Goal: Obtain resource: Download file/media

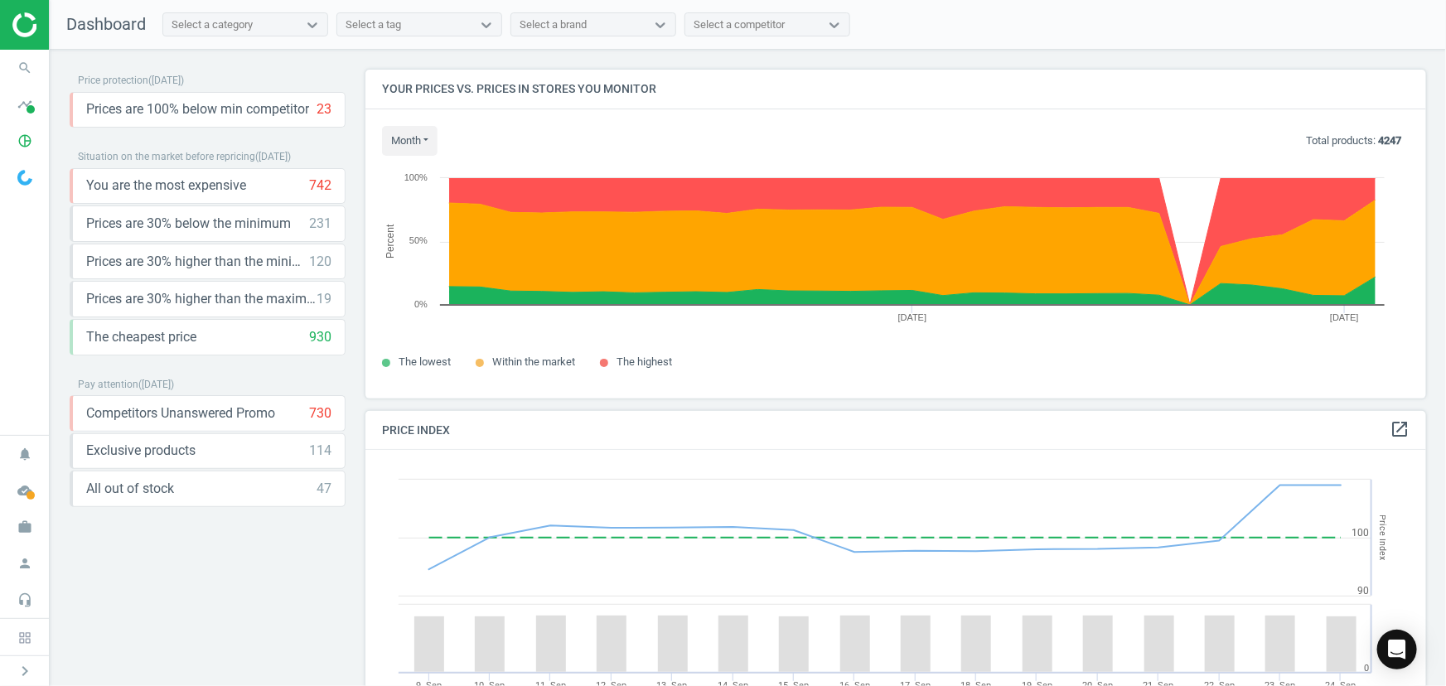
scroll to position [405, 1074]
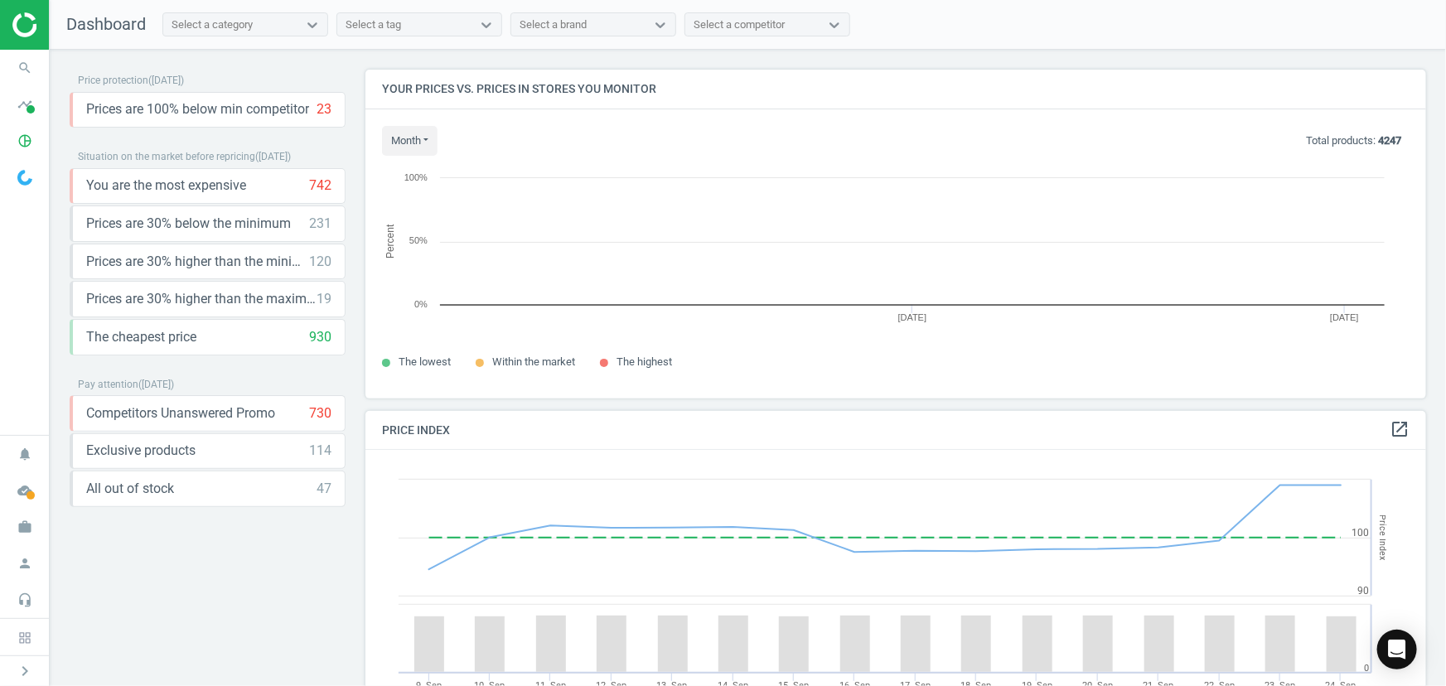
scroll to position [352, 1074]
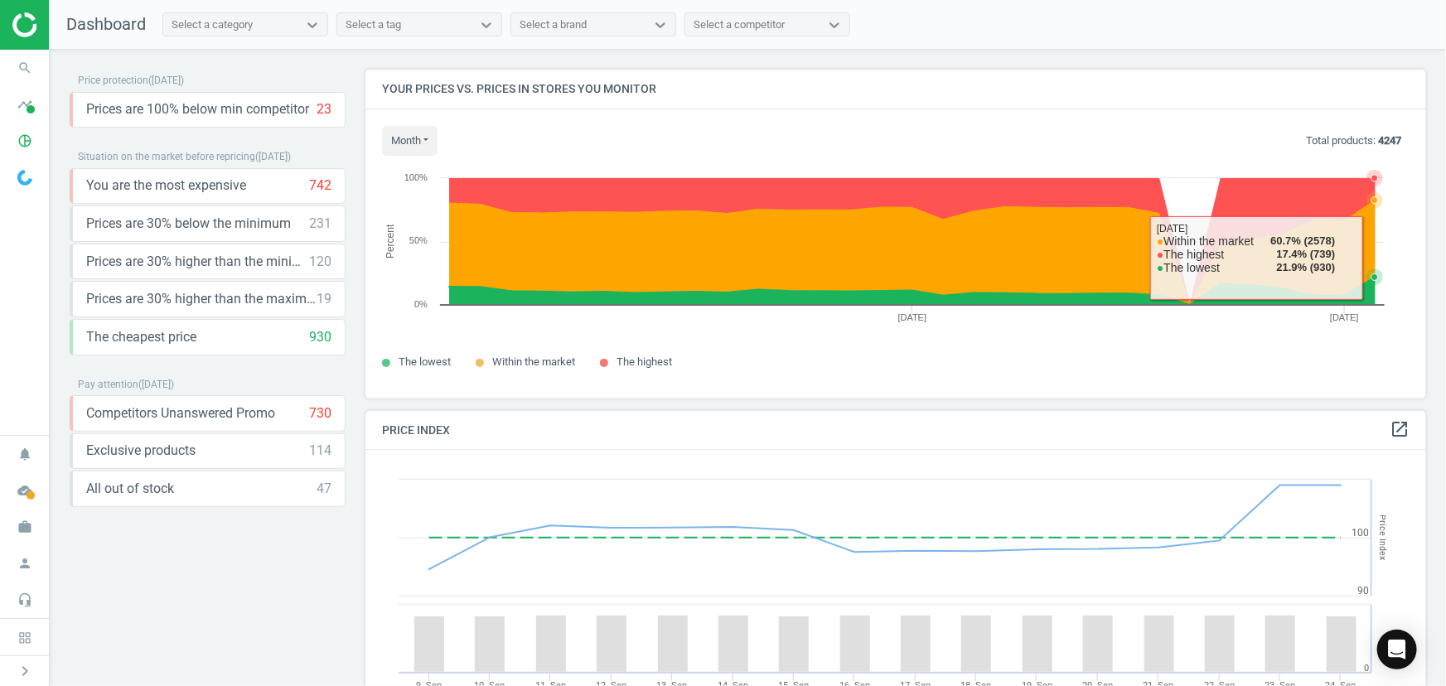
click at [1369, 256] on icon at bounding box center [912, 252] width 926 height 104
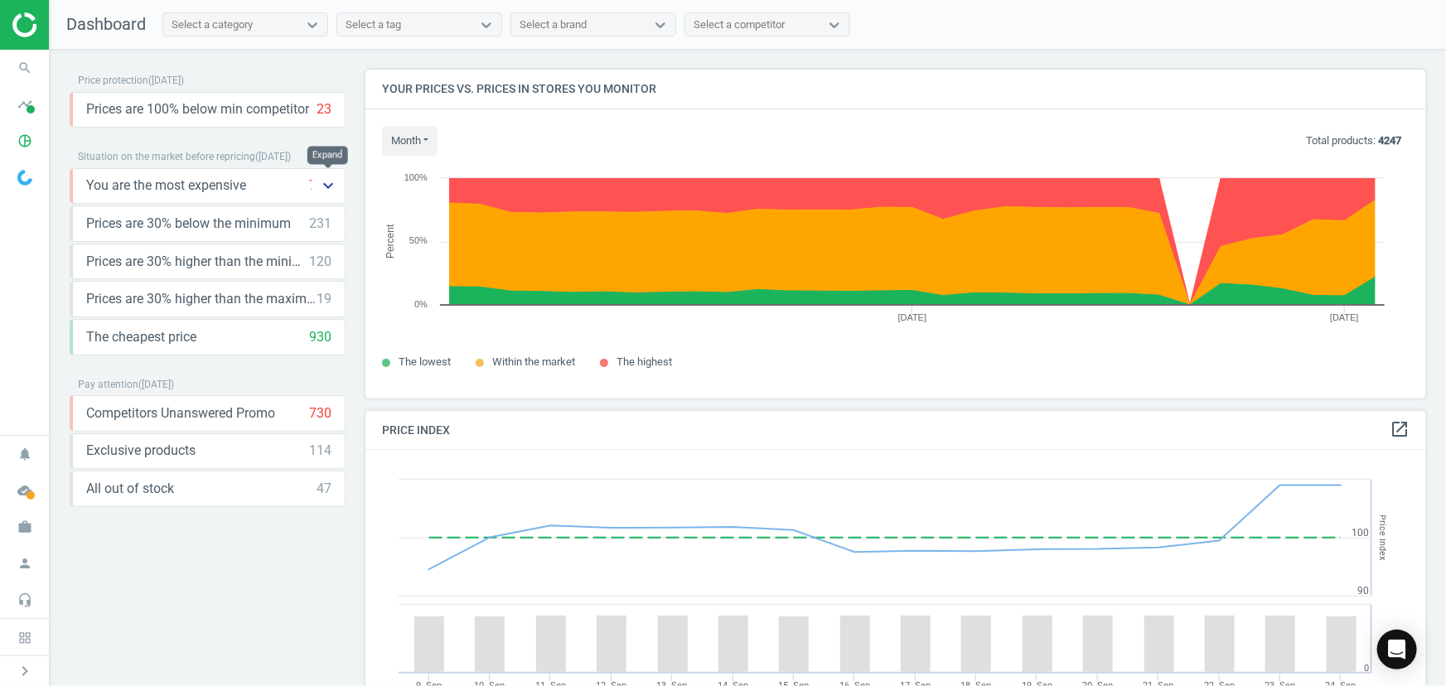
click at [322, 177] on icon "keyboard_arrow_down" at bounding box center [328, 186] width 20 height 20
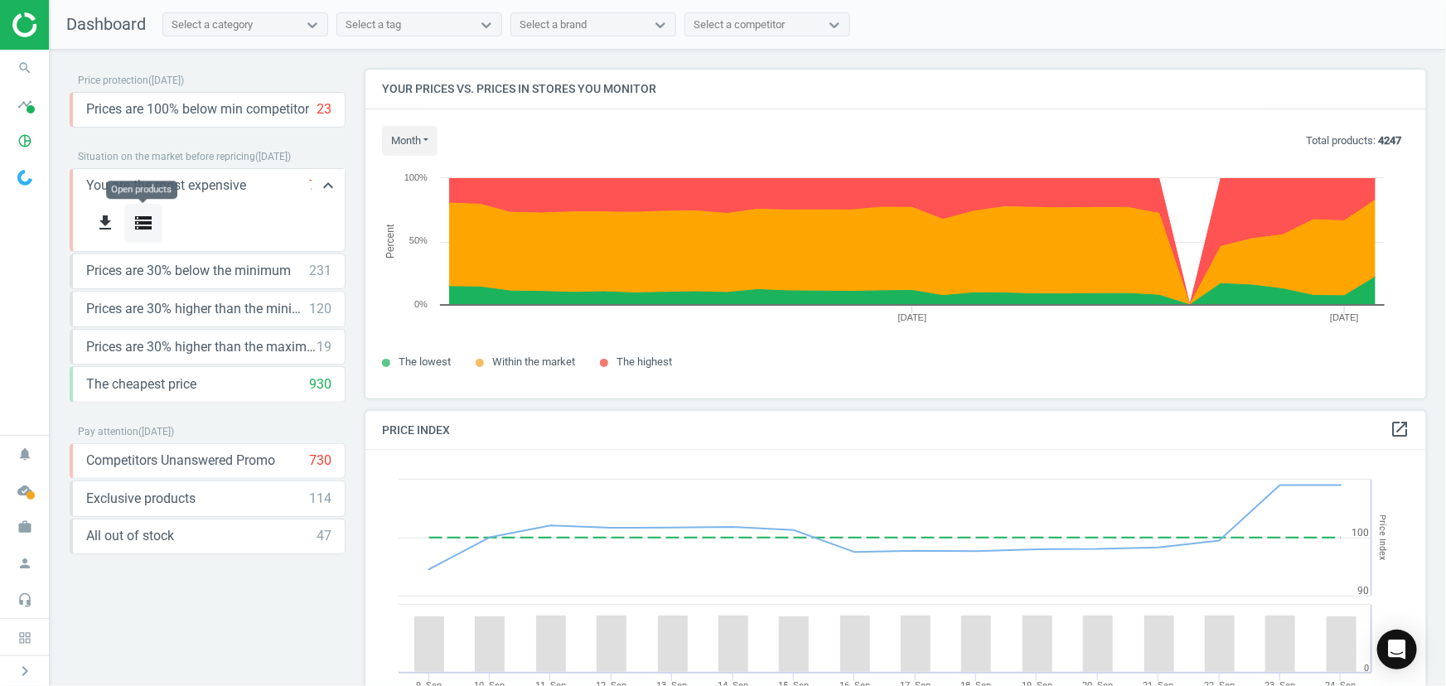
click at [134, 219] on icon "storage" at bounding box center [143, 223] width 20 height 20
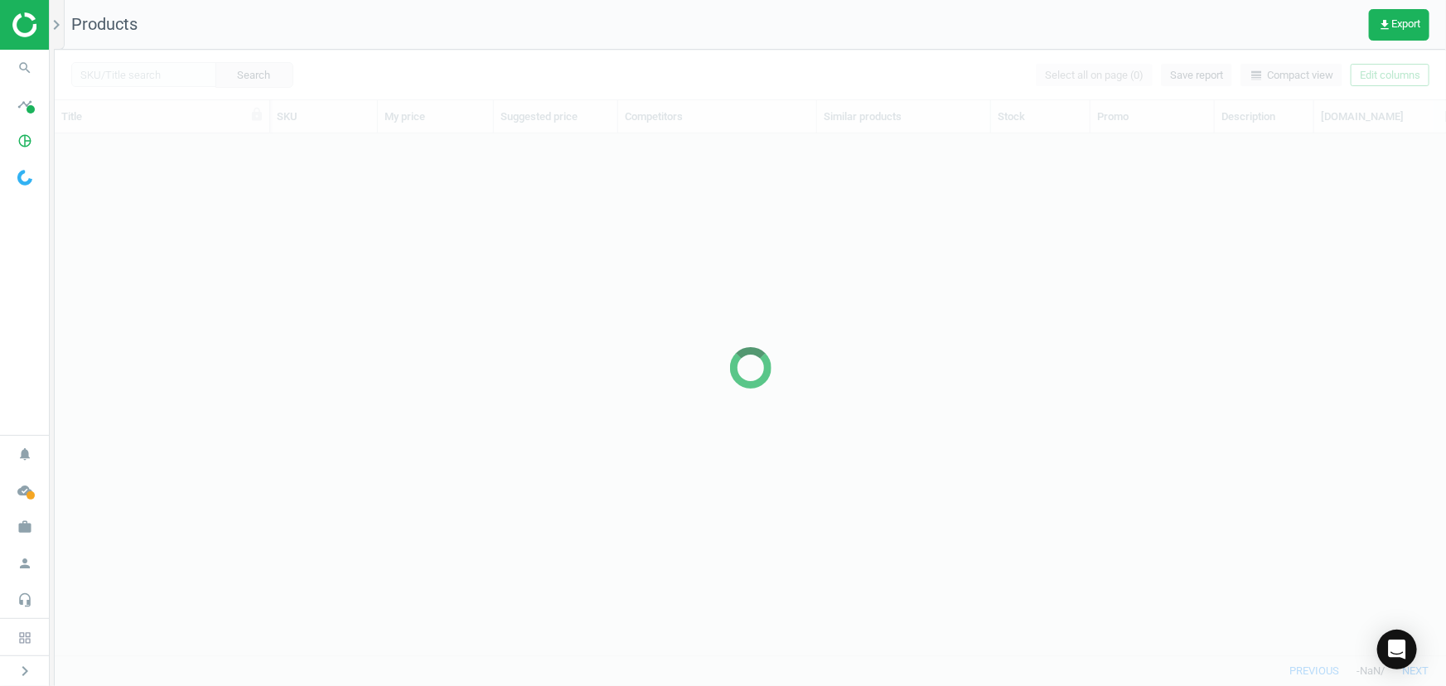
scroll to position [498, 1380]
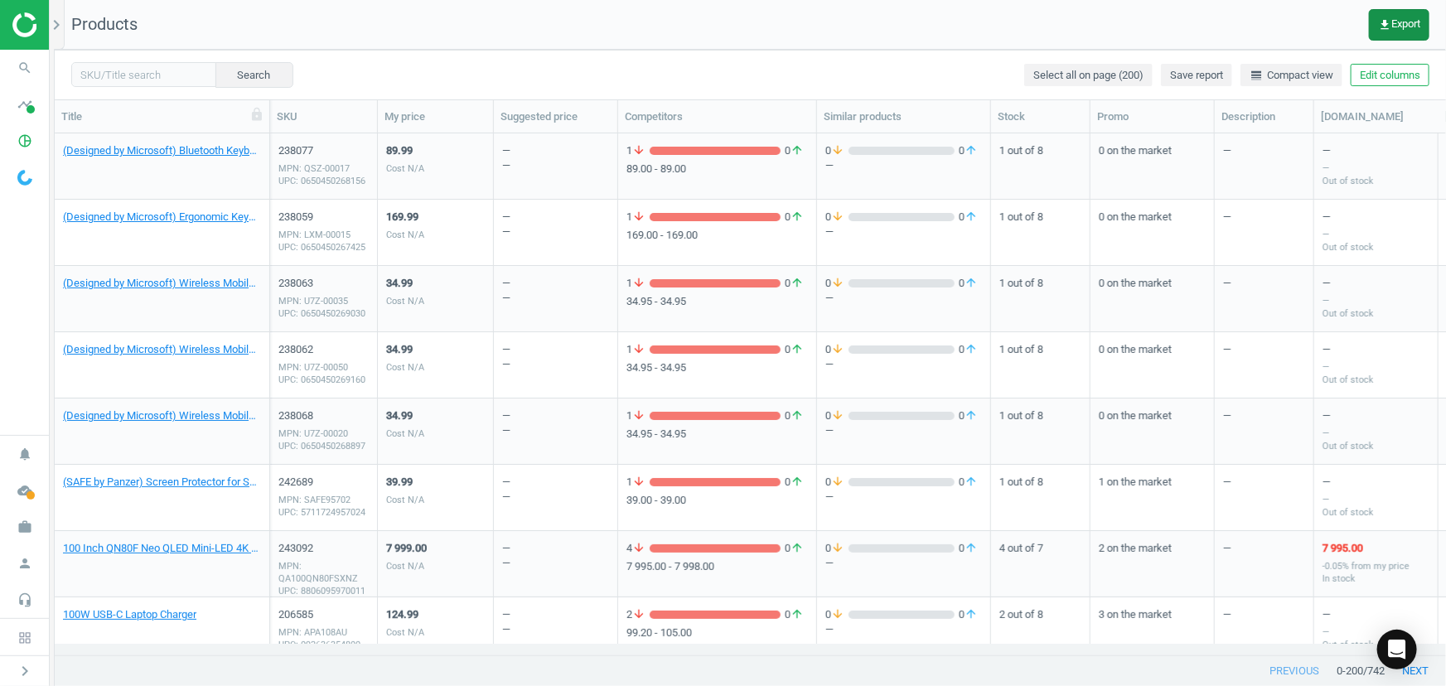
click at [1374, 23] on button "get_app Export" at bounding box center [1398, 24] width 60 height 31
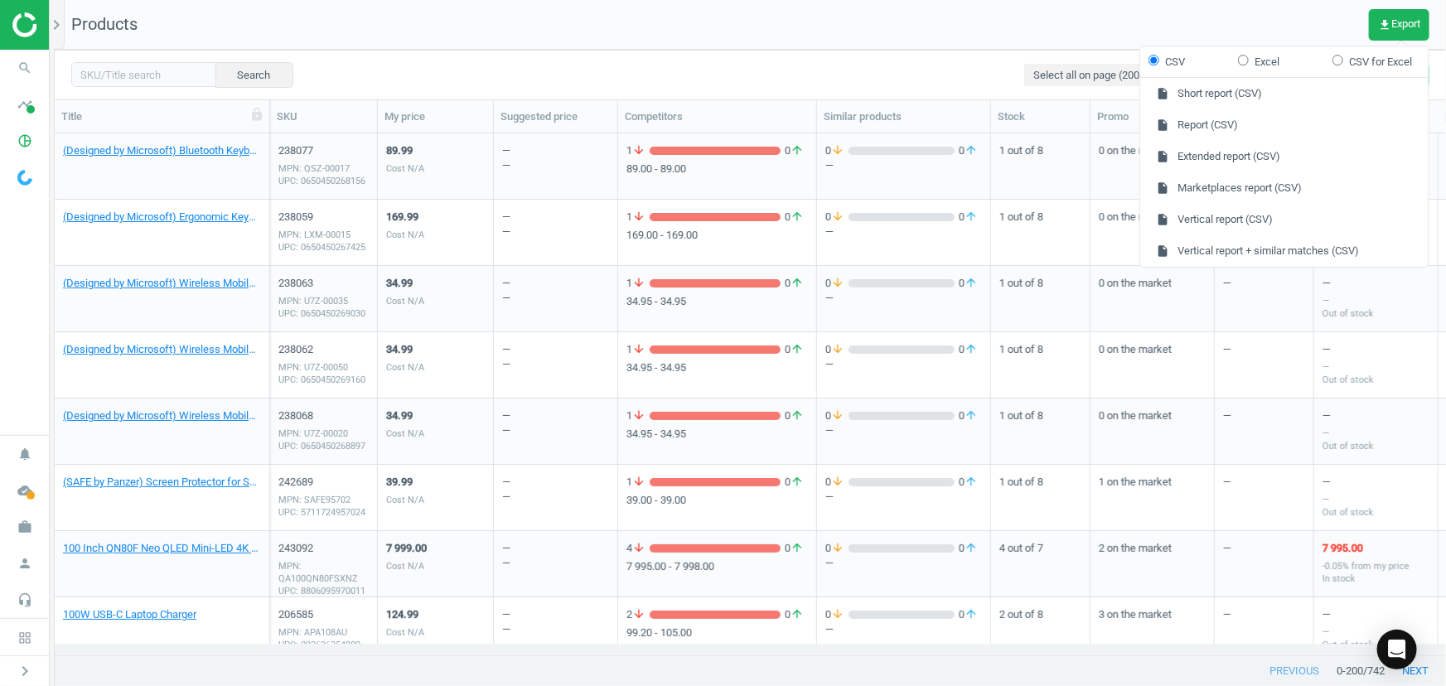
click at [632, 63] on div "Search Select all on page (200) Save report line_weight Compact view Edit colum…" at bounding box center [750, 75] width 1391 height 50
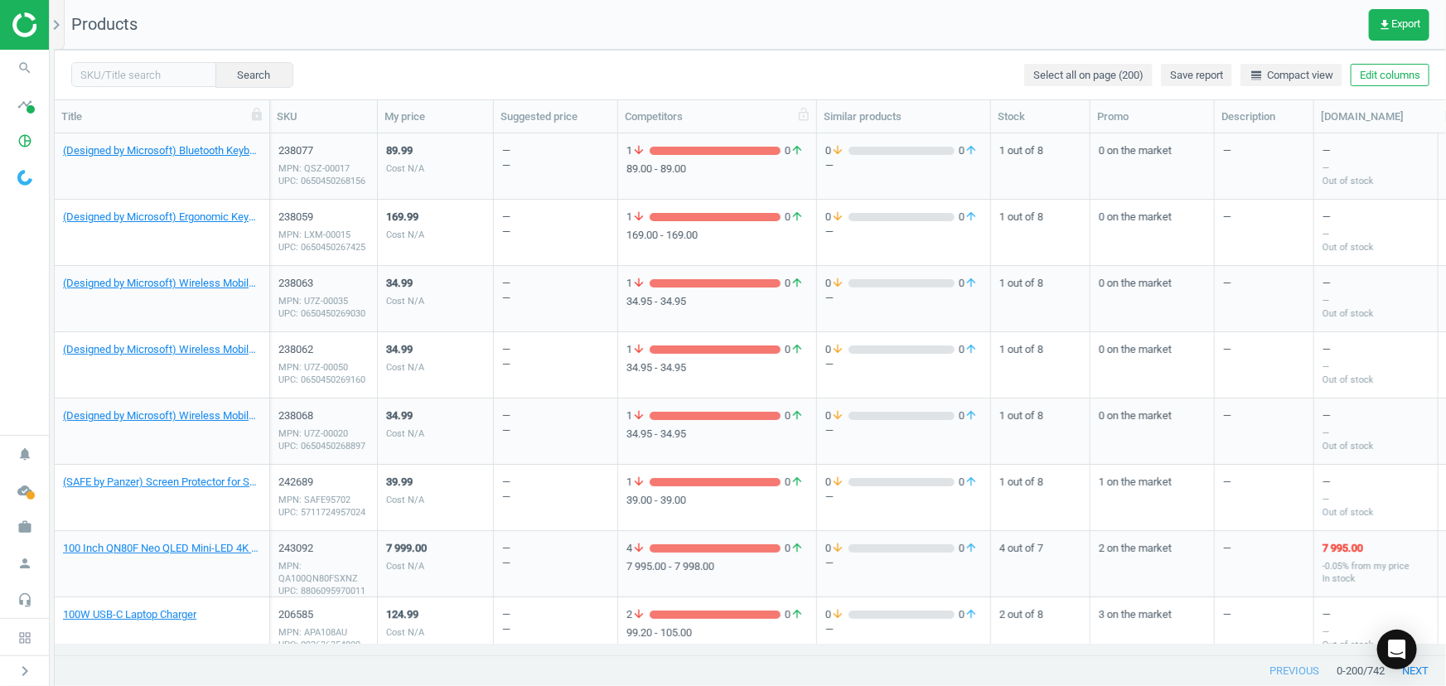
click at [768, 119] on div "Competitors" at bounding box center [717, 116] width 185 height 15
click at [1398, 21] on span "get_app Export" at bounding box center [1399, 24] width 42 height 13
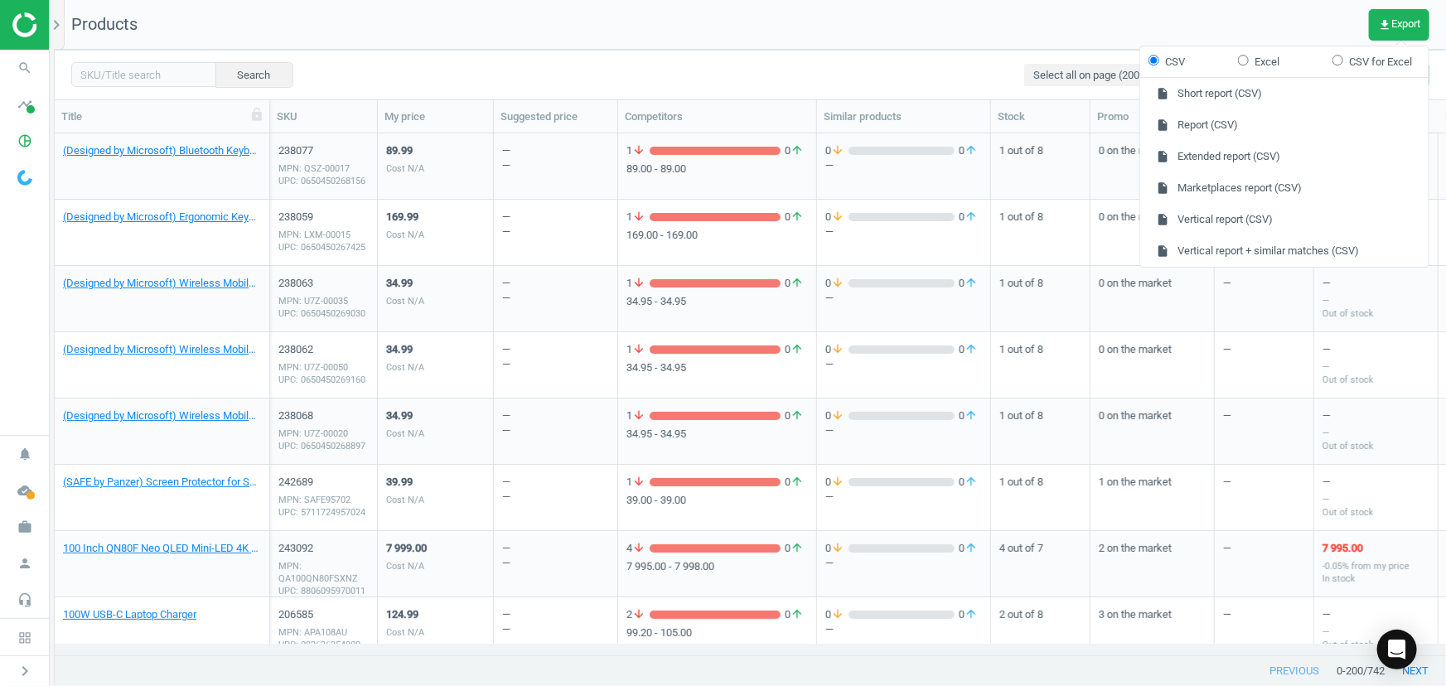
click at [1267, 20] on nav "Products get_app Export" at bounding box center [750, 25] width 1391 height 50
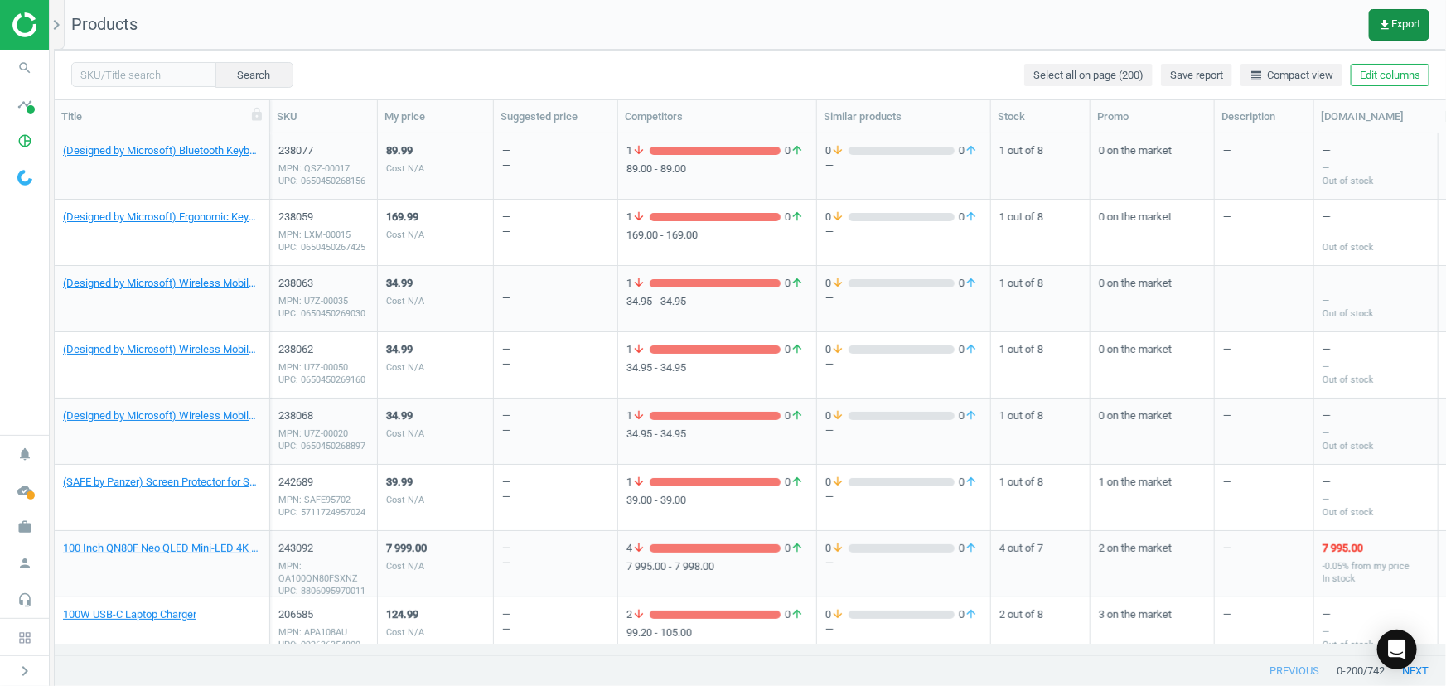
click at [1368, 16] on button "get_app Export" at bounding box center [1398, 24] width 60 height 31
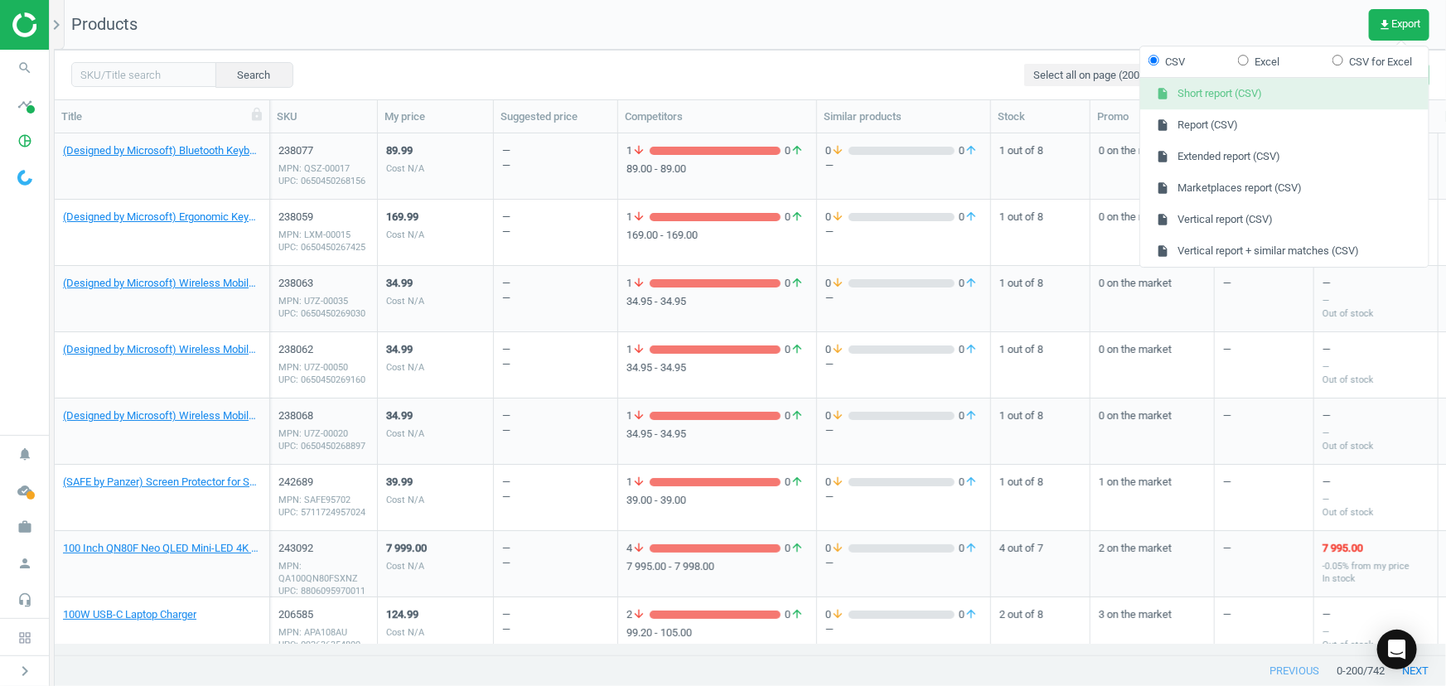
click at [1246, 99] on button "insert_drive_file Short report (CSV)" at bounding box center [1284, 94] width 288 height 31
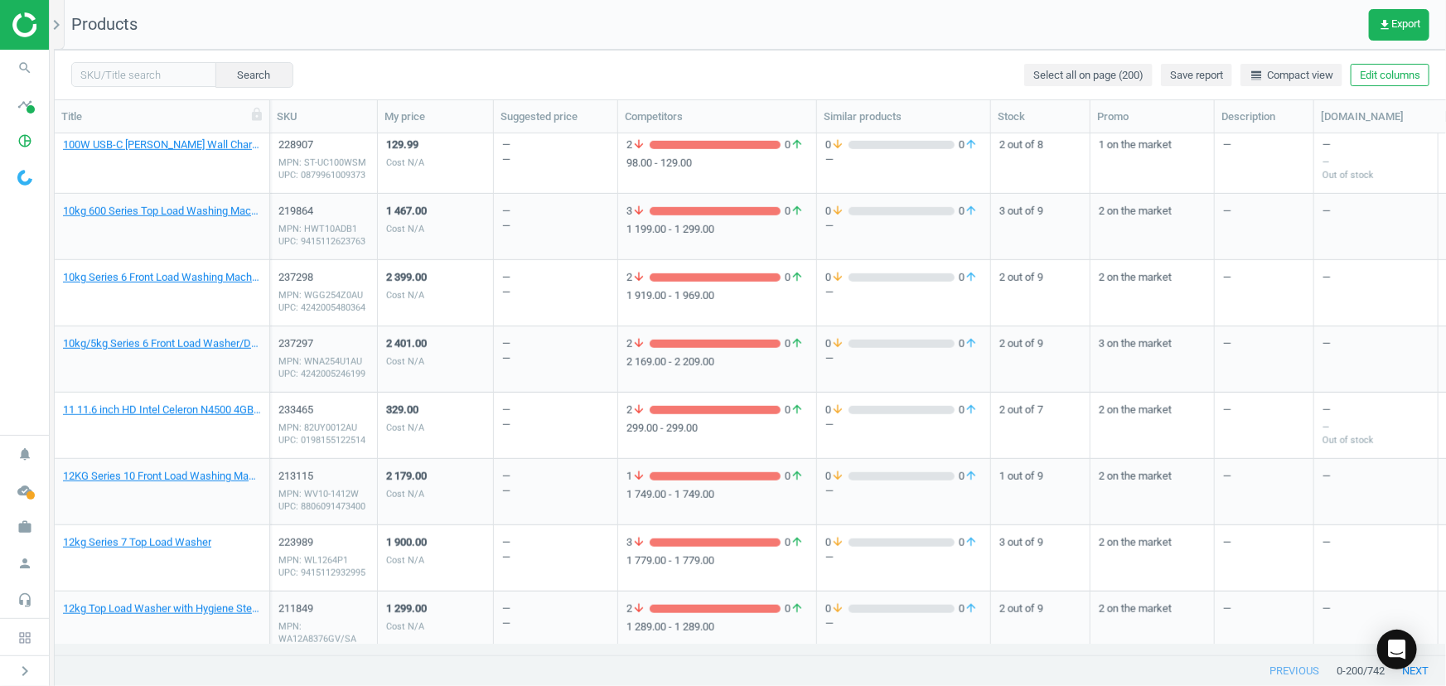
scroll to position [75, 0]
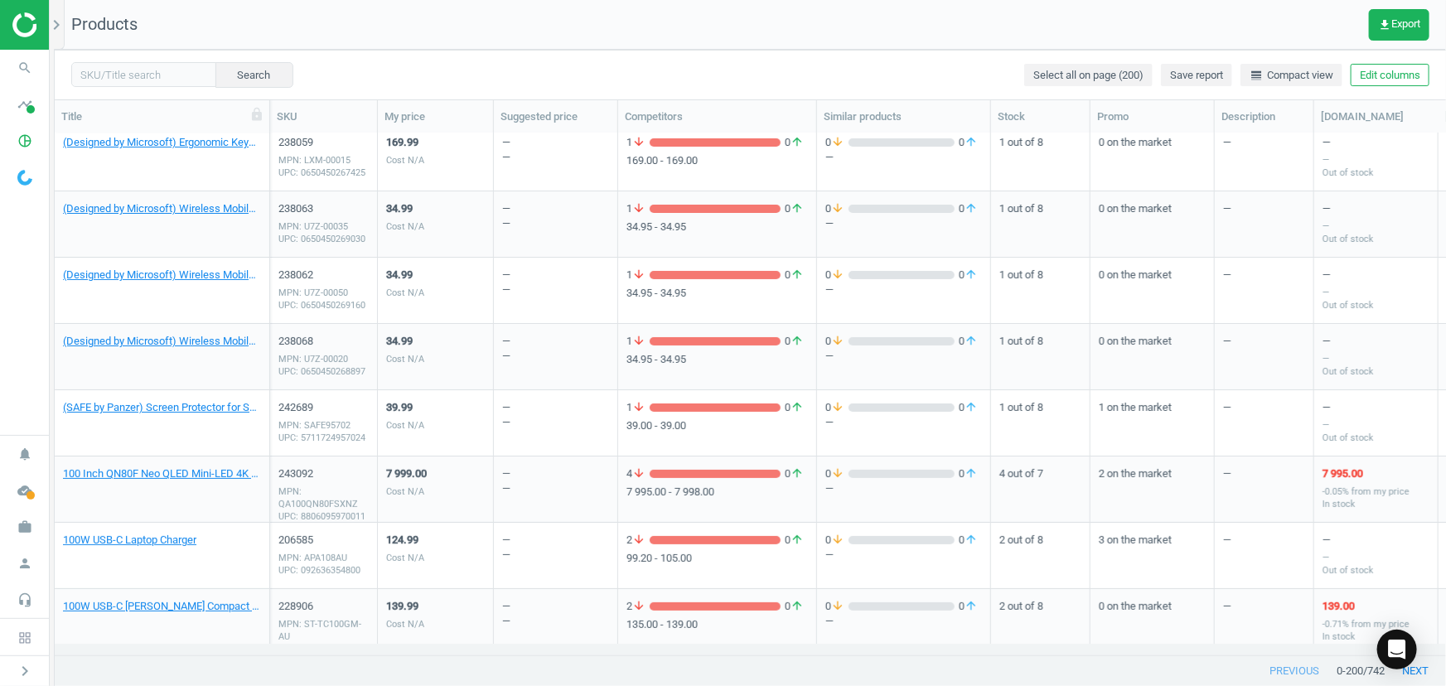
click at [25, 23] on img at bounding box center [71, 24] width 118 height 25
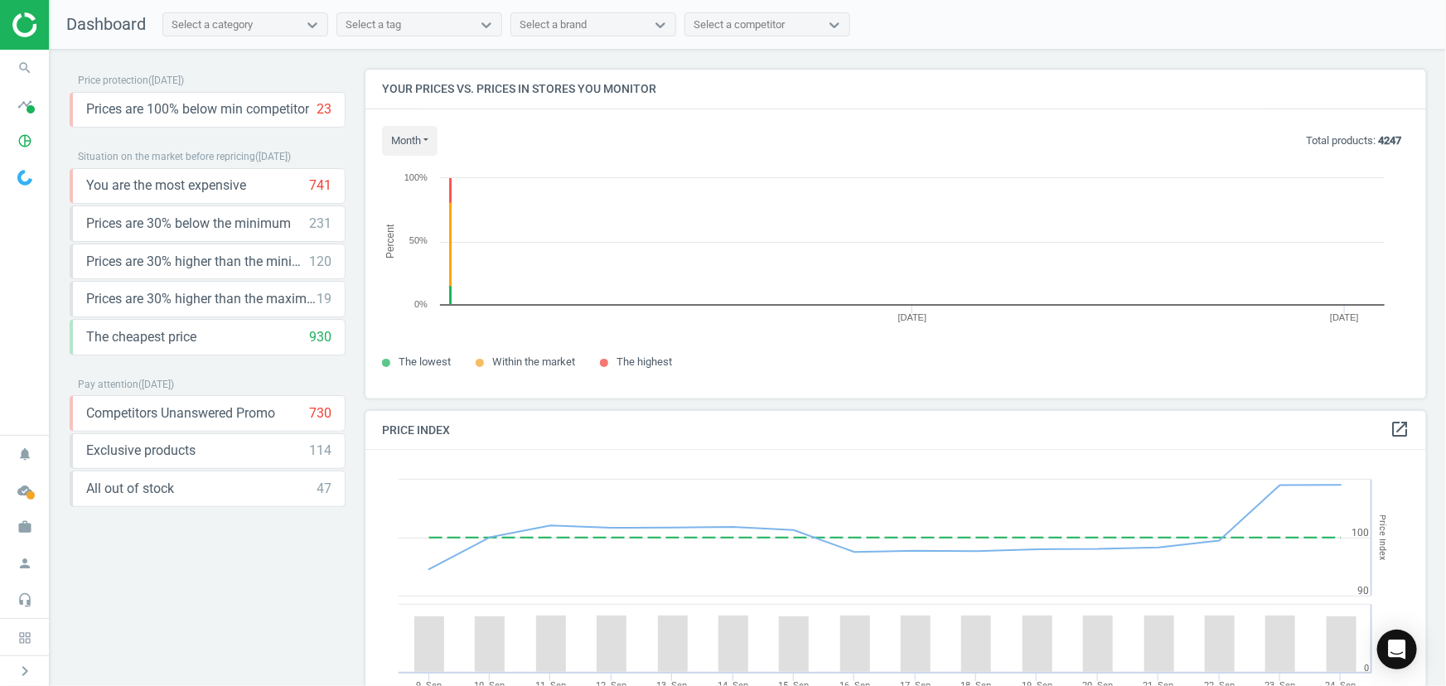
scroll to position [352, 1074]
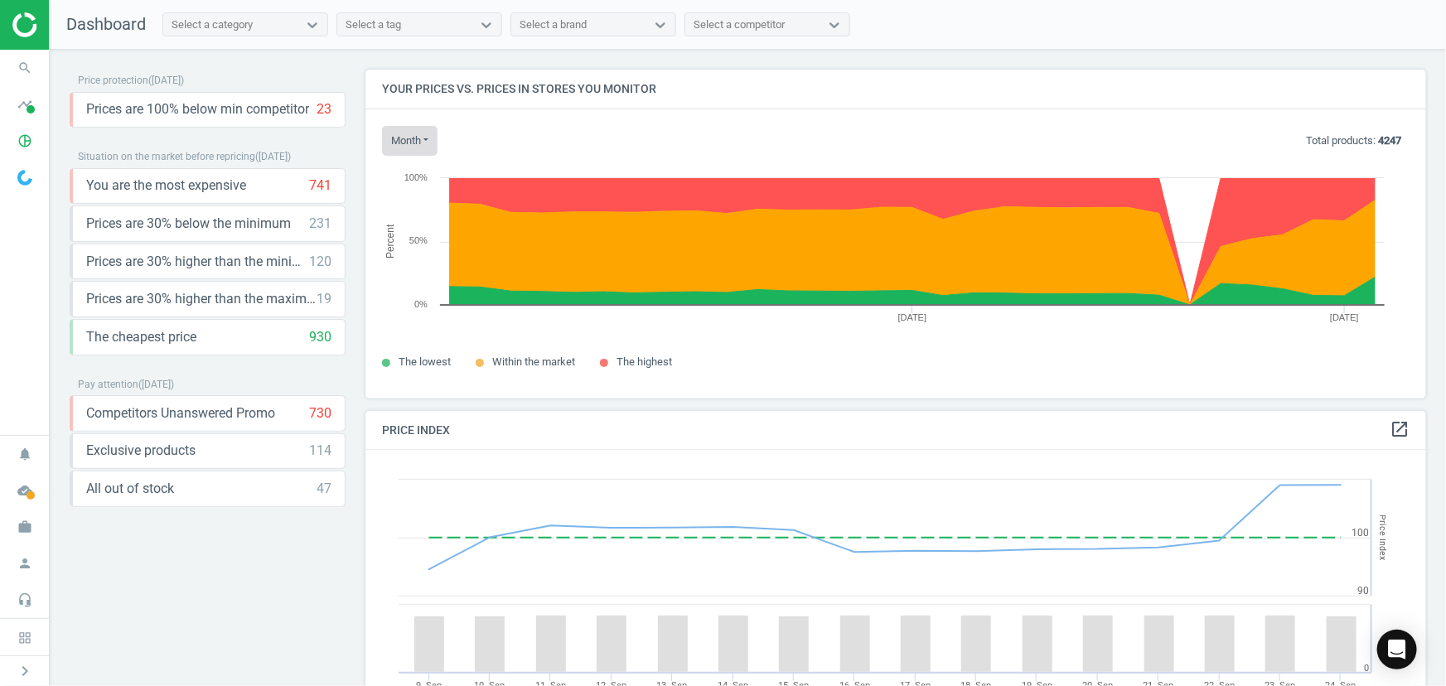
click at [407, 142] on button "month" at bounding box center [410, 141] width 56 height 30
click at [411, 177] on button "[DATE]" at bounding box center [436, 172] width 106 height 20
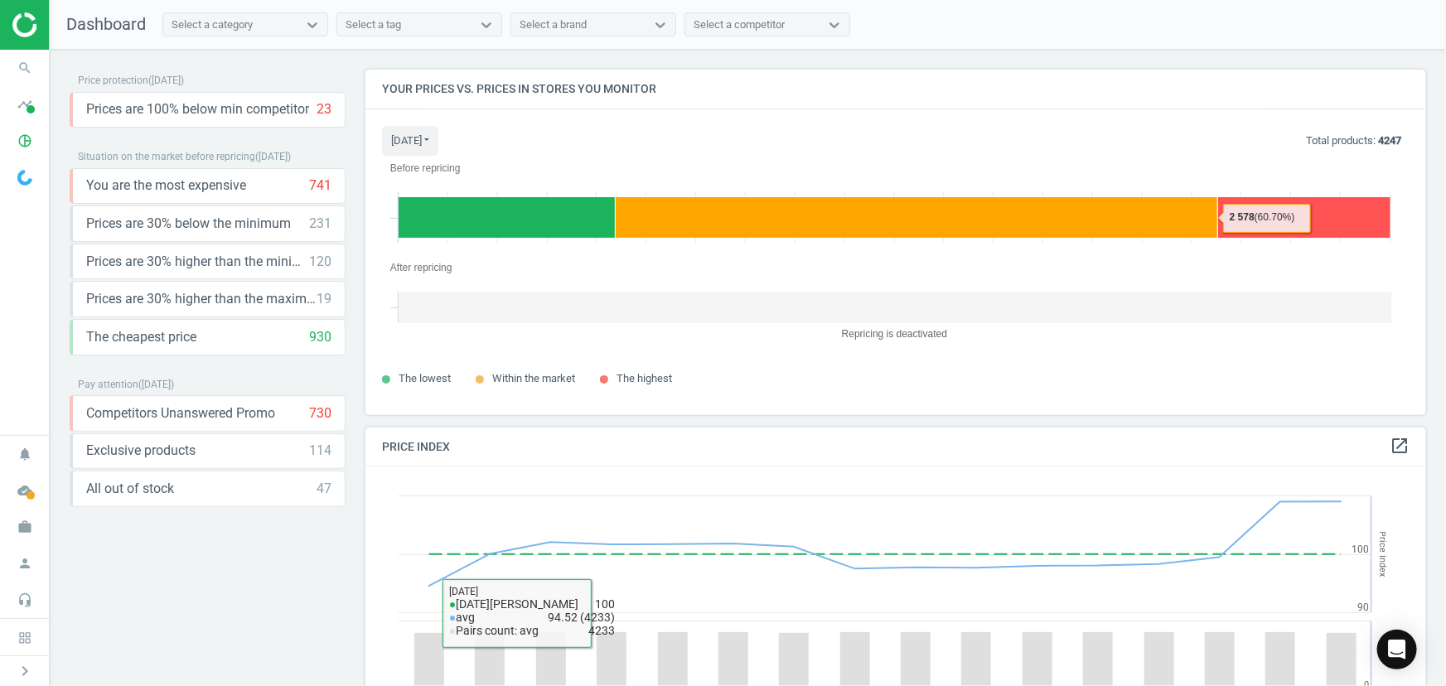
click at [830, 321] on rect at bounding box center [894, 307] width 992 height 31
